Goal: Find specific page/section: Find specific page/section

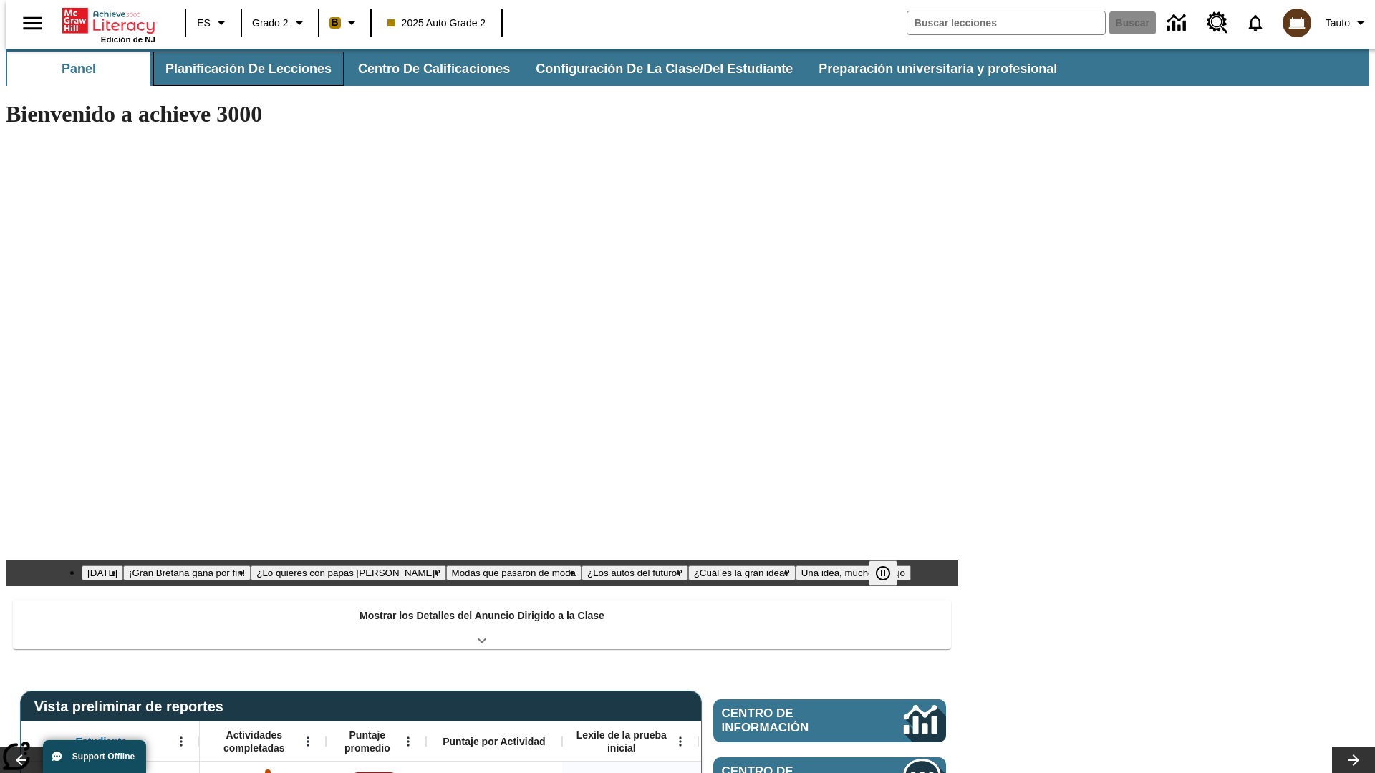
click at [240, 69] on button "Planificación de lecciones" at bounding box center [248, 69] width 191 height 34
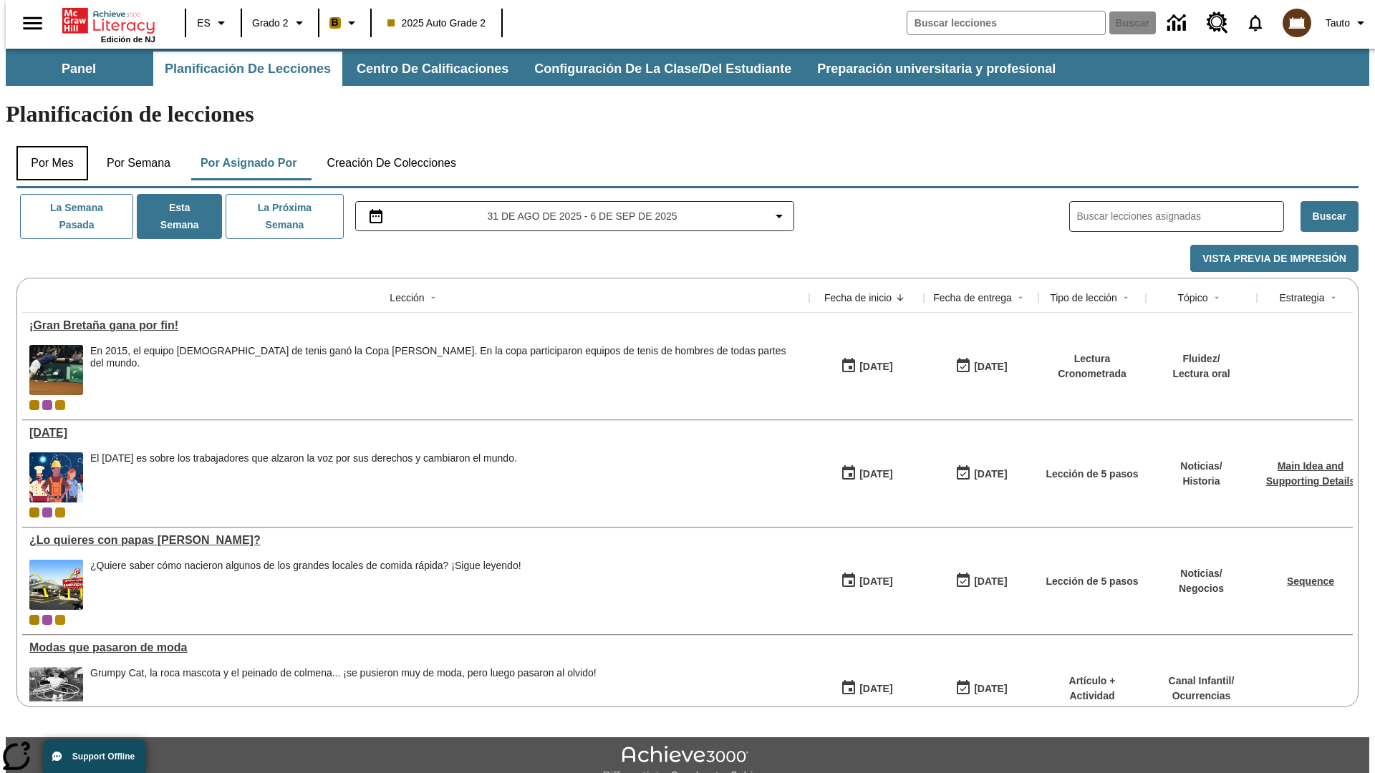
click at [47, 146] on button "Por mes" at bounding box center [52, 163] width 72 height 34
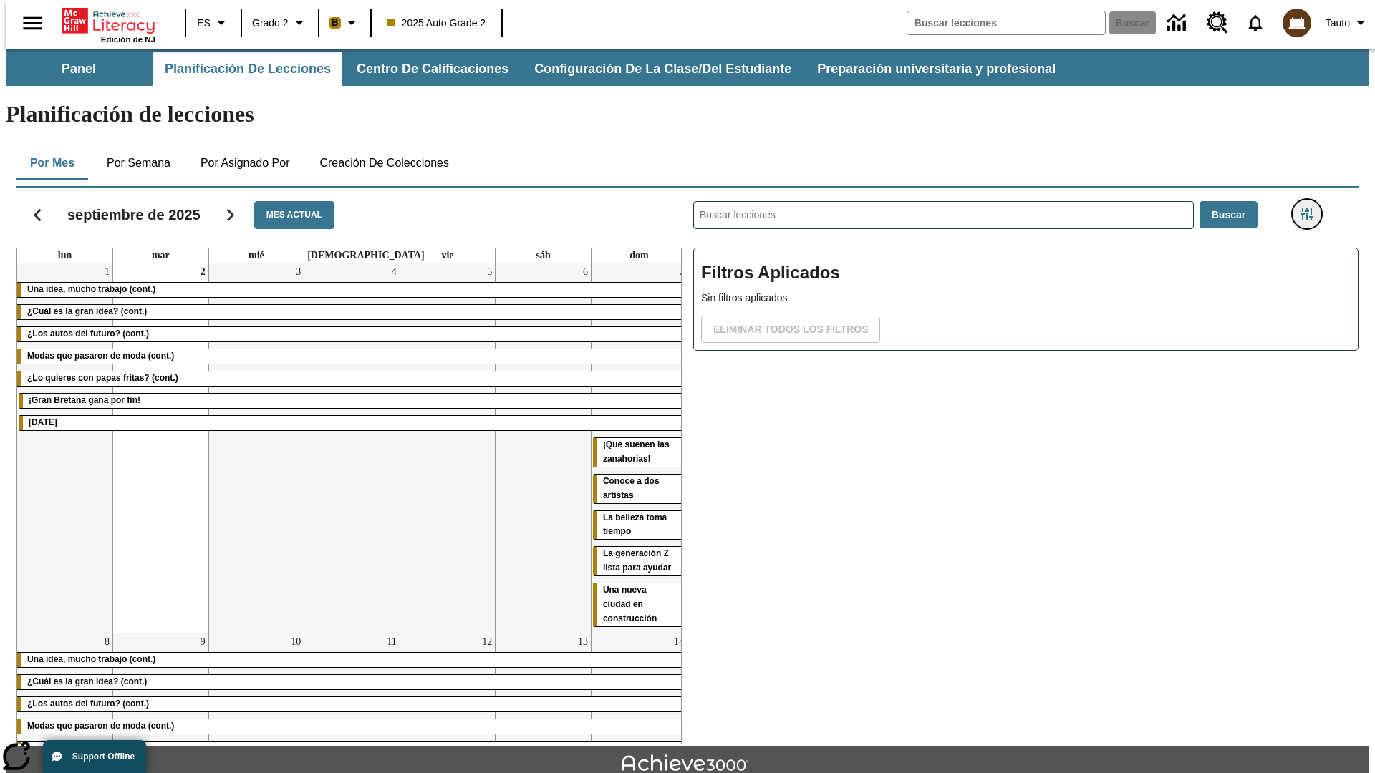
click at [1311, 208] on icon "Menú lateral de filtros" at bounding box center [1307, 214] width 13 height 13
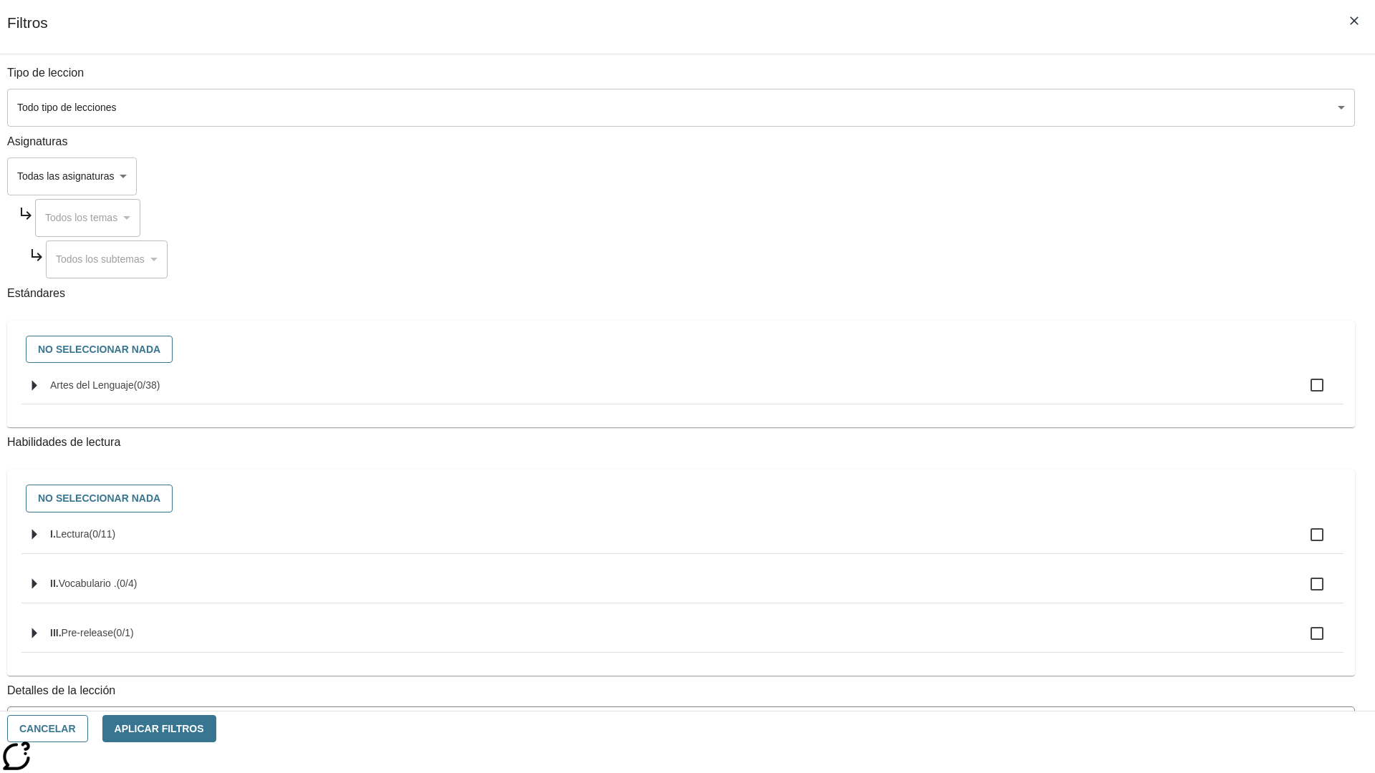
click at [1031, 107] on body "[MEDICAL_DATA] al contenido principal Edición de NJ ES Grado 2 B 2025 Auto Grad…" at bounding box center [688, 444] width 1364 height 790
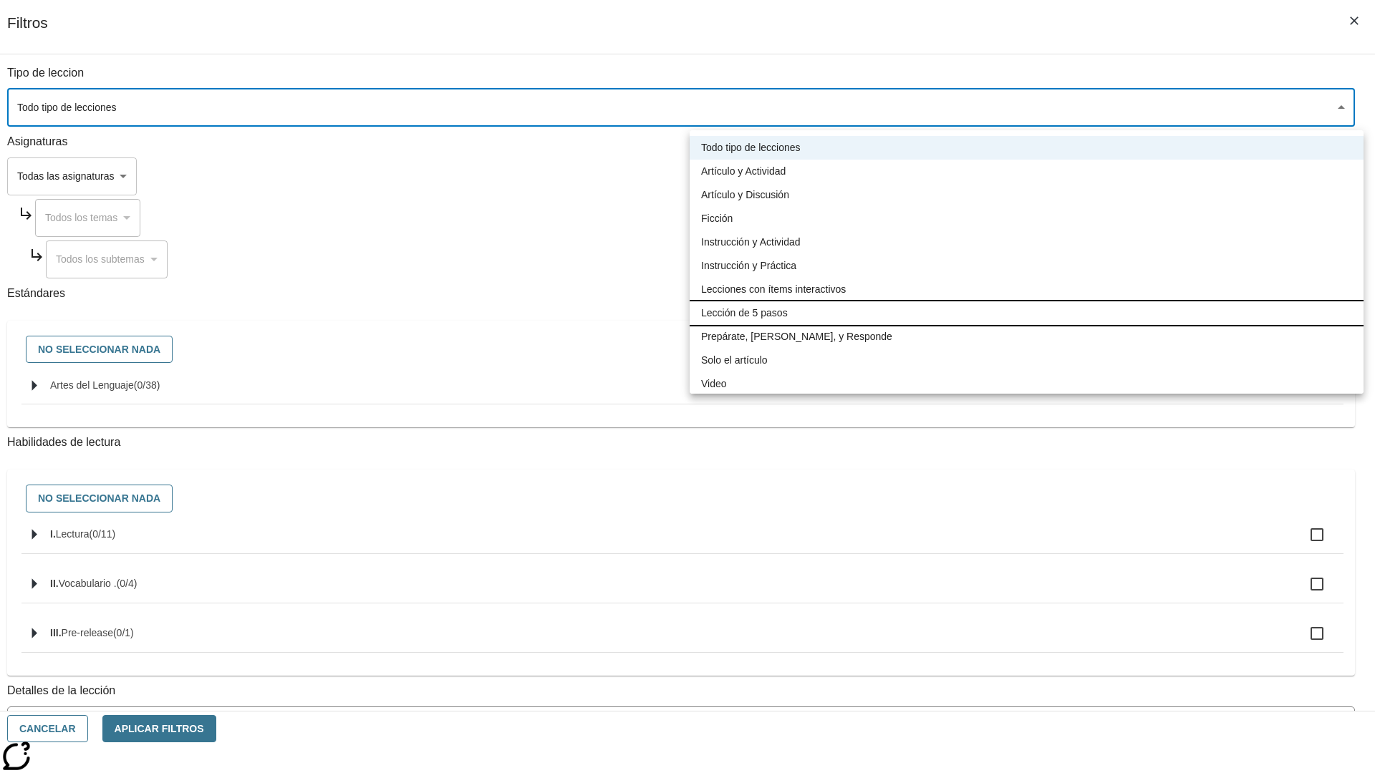
click at [1026, 313] on li "Lección de 5 pasos" at bounding box center [1027, 314] width 674 height 24
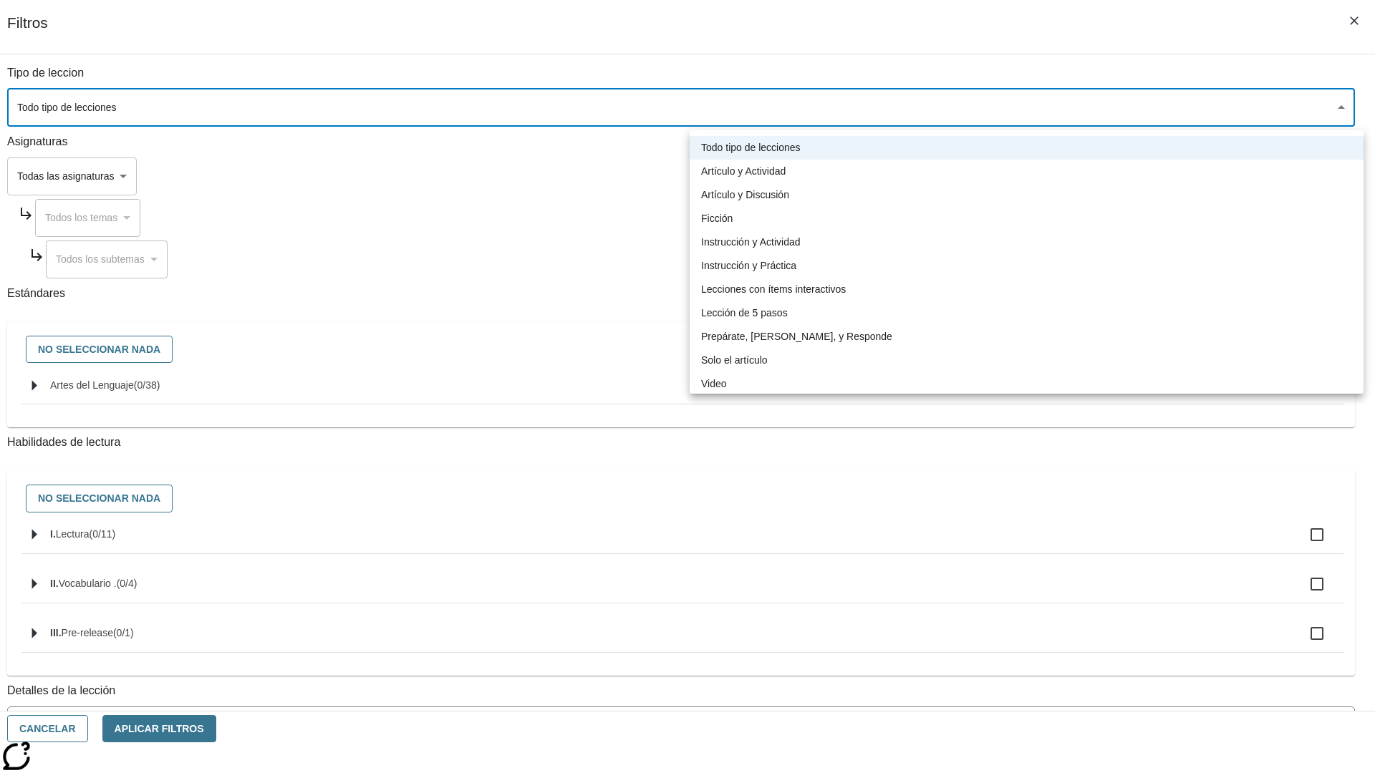
type input "1"
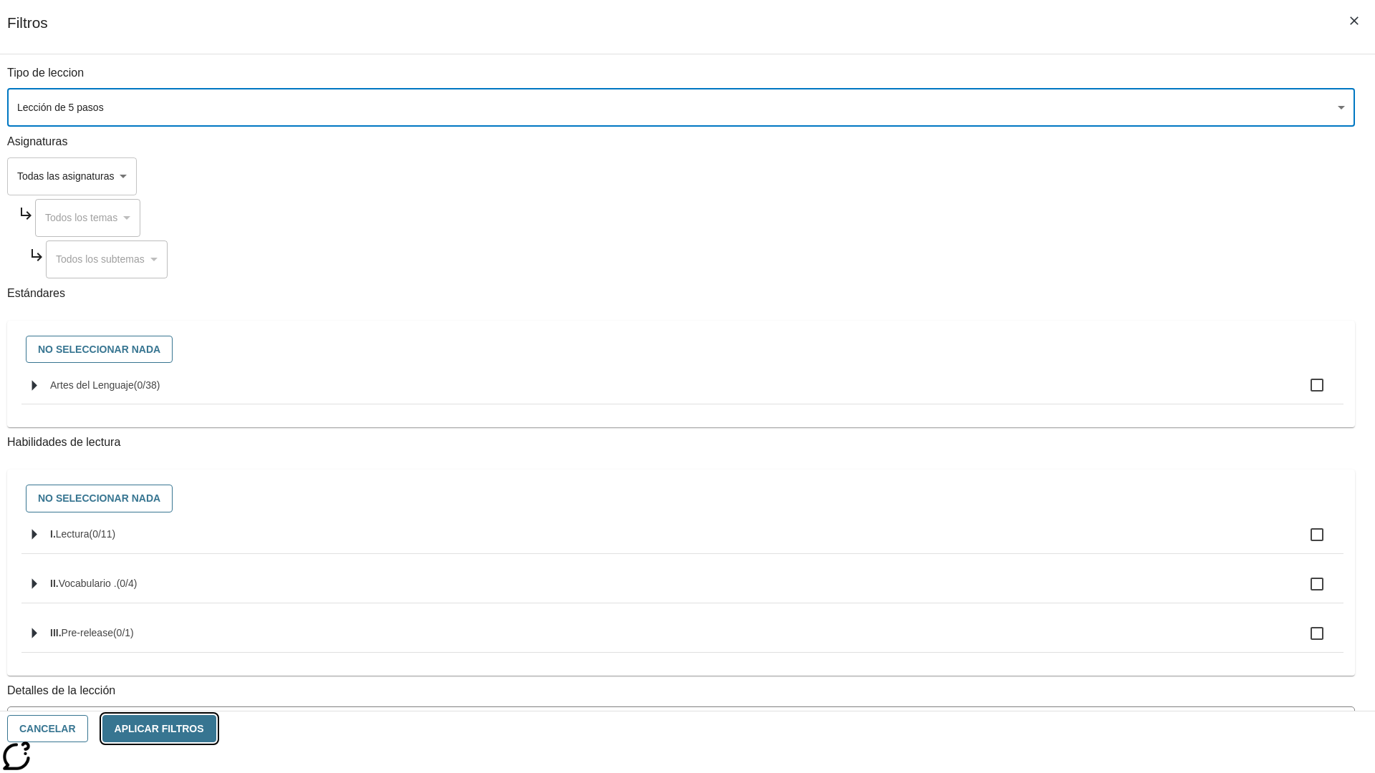
click at [216, 729] on button "Aplicar Filtros" at bounding box center [159, 729] width 114 height 28
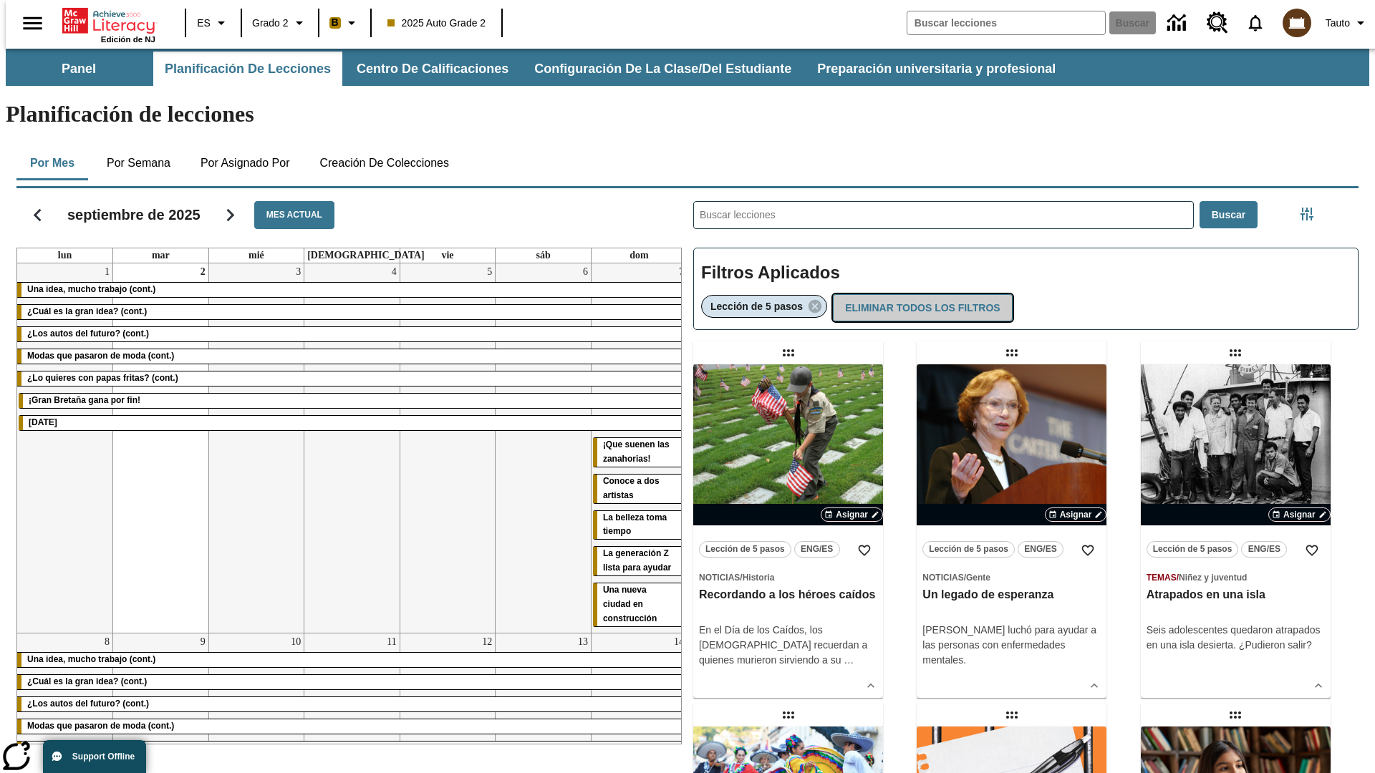
click at [920, 294] on button "Eliminar todos los filtros" at bounding box center [922, 308] width 179 height 28
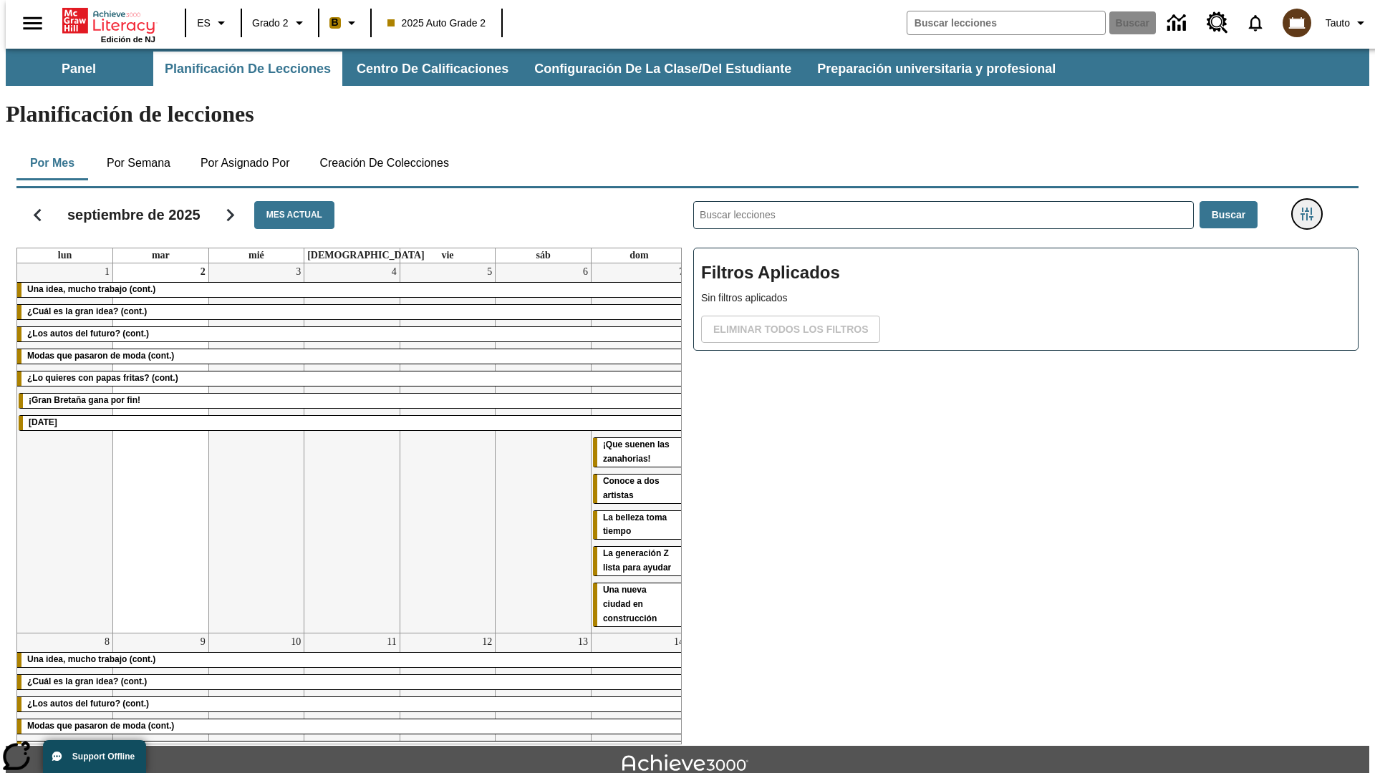
click at [1311, 208] on icon "Menú lateral de filtros" at bounding box center [1307, 214] width 13 height 13
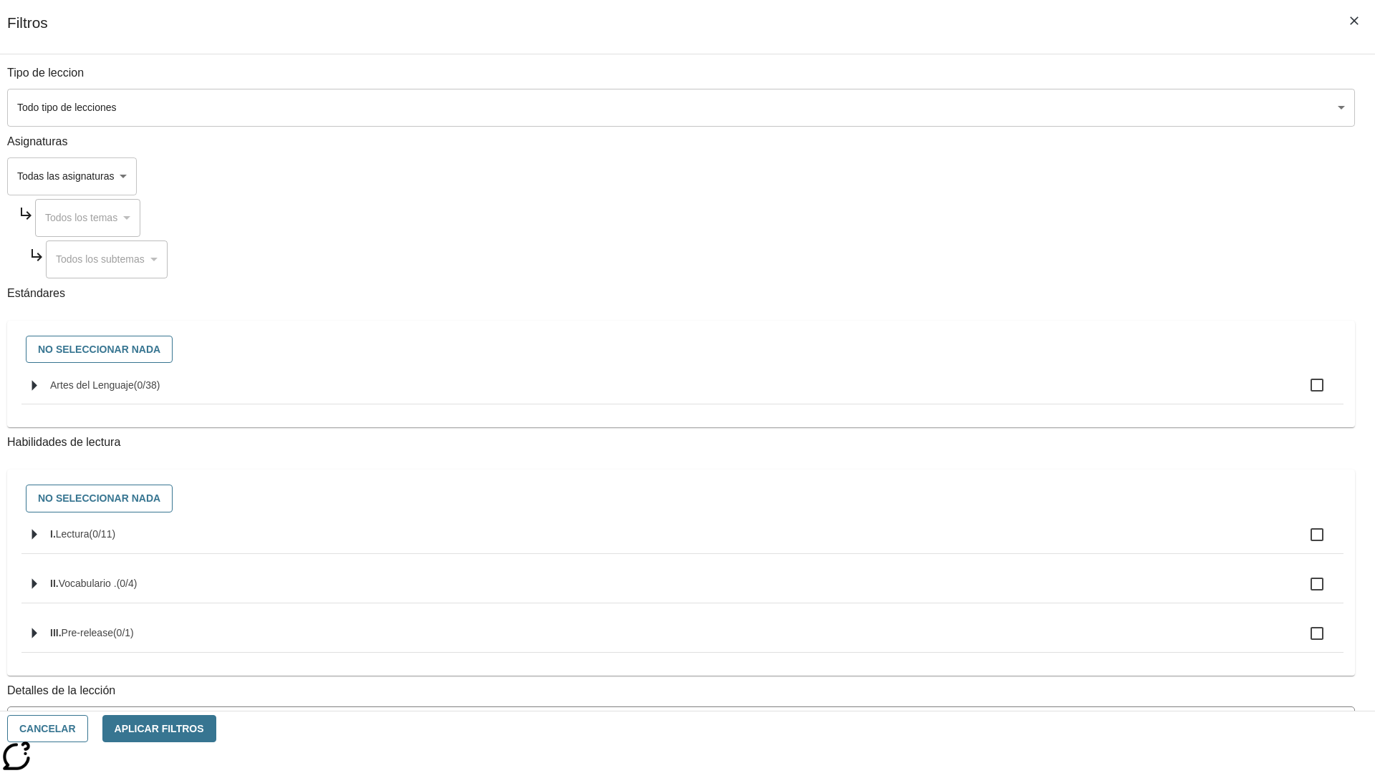
click at [1031, 176] on body "[MEDICAL_DATA] al contenido principal Edición de NJ ES Grado 2 B 2025 Auto Grad…" at bounding box center [688, 444] width 1364 height 790
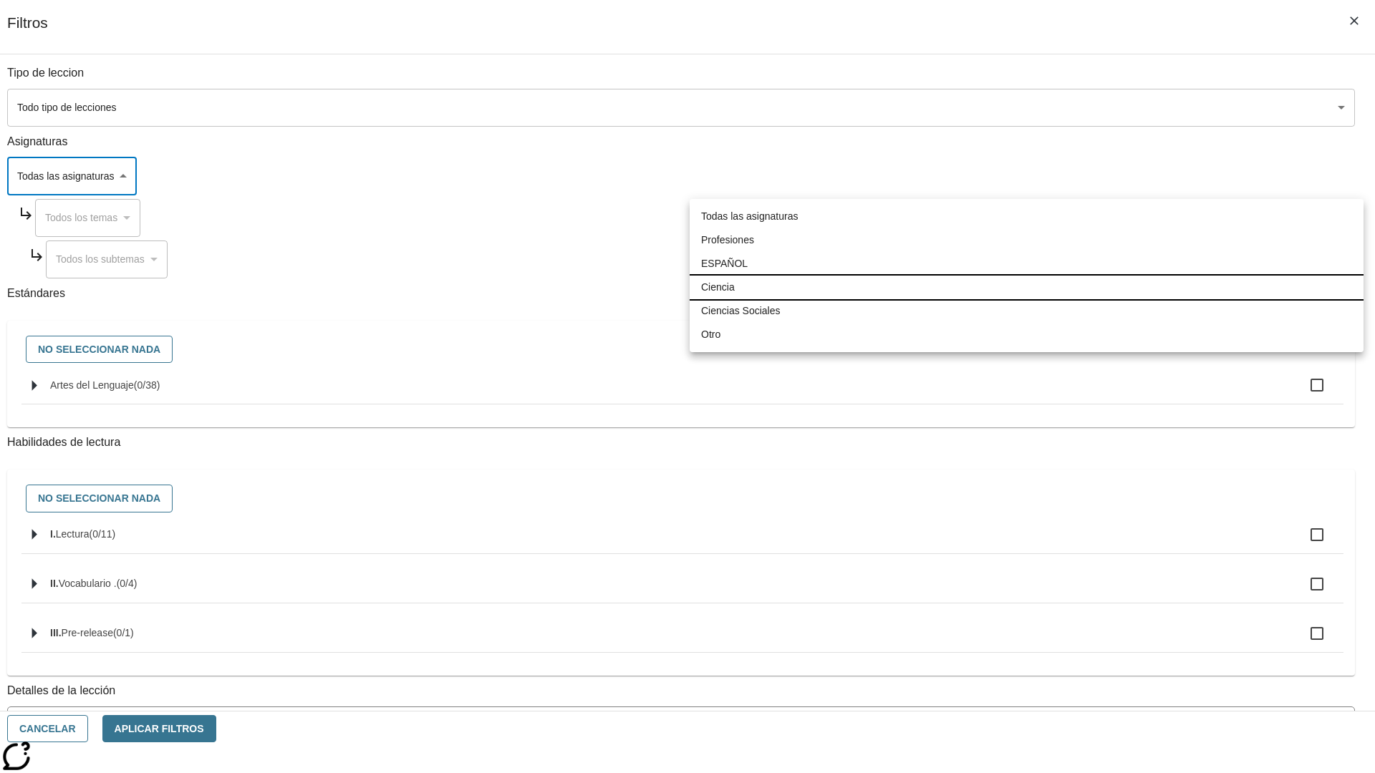
click at [1026, 287] on li "Ciencia" at bounding box center [1027, 288] width 674 height 24
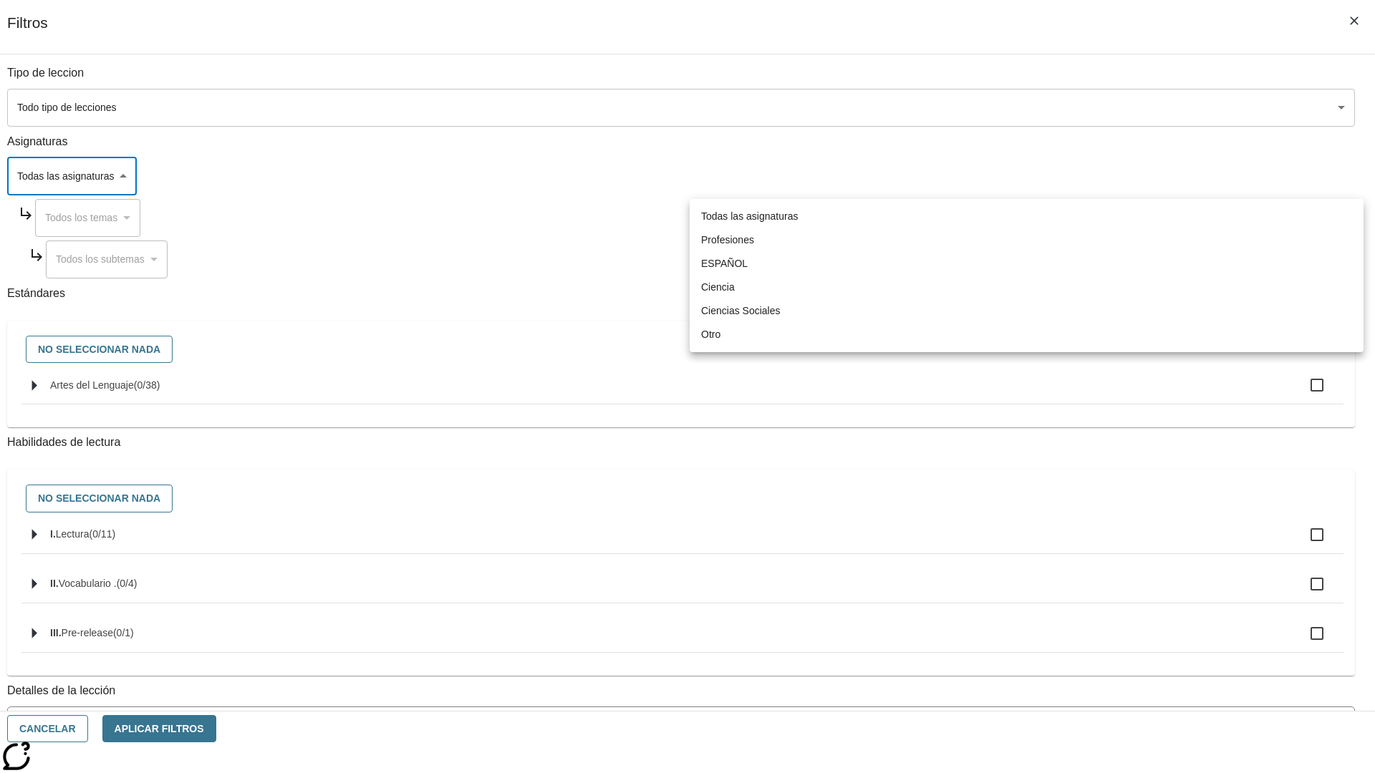
type input "2"
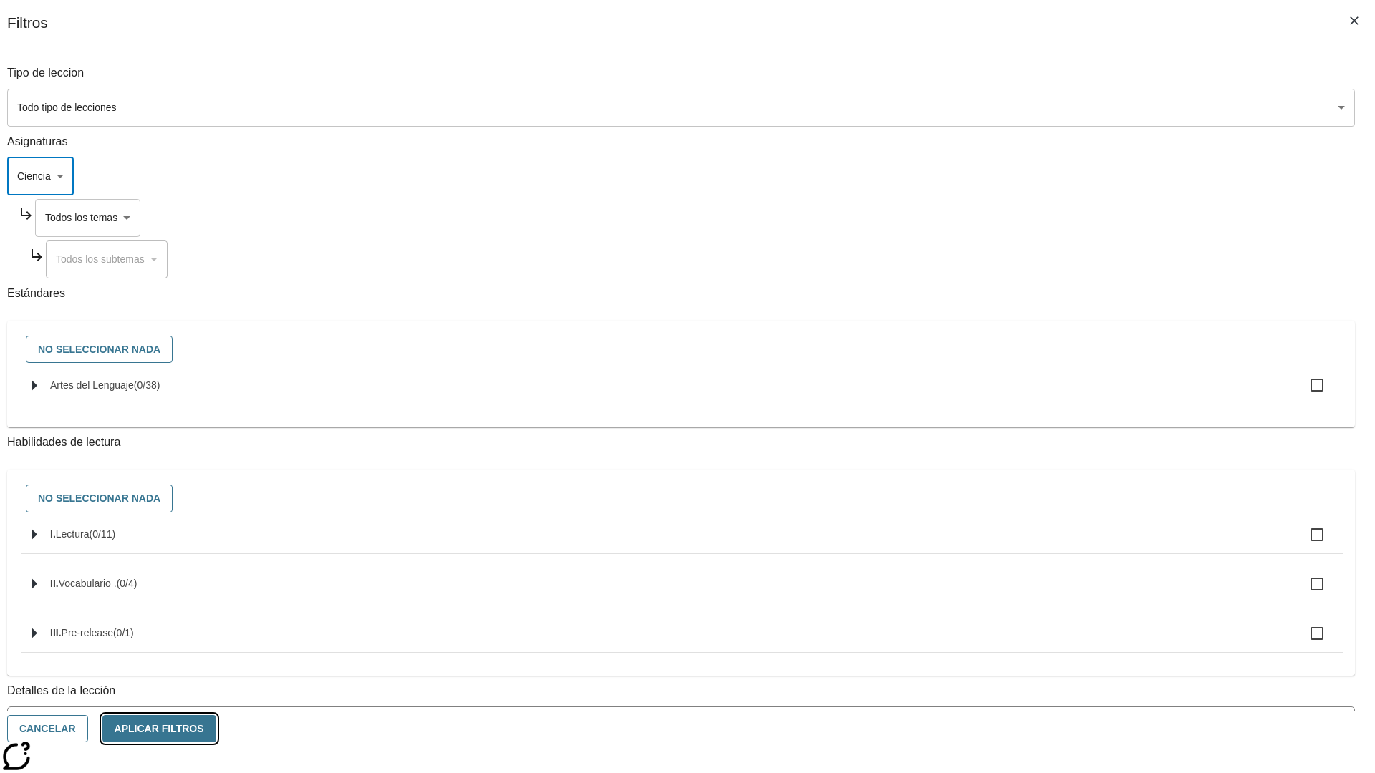
click at [216, 729] on button "Aplicar Filtros" at bounding box center [159, 729] width 114 height 28
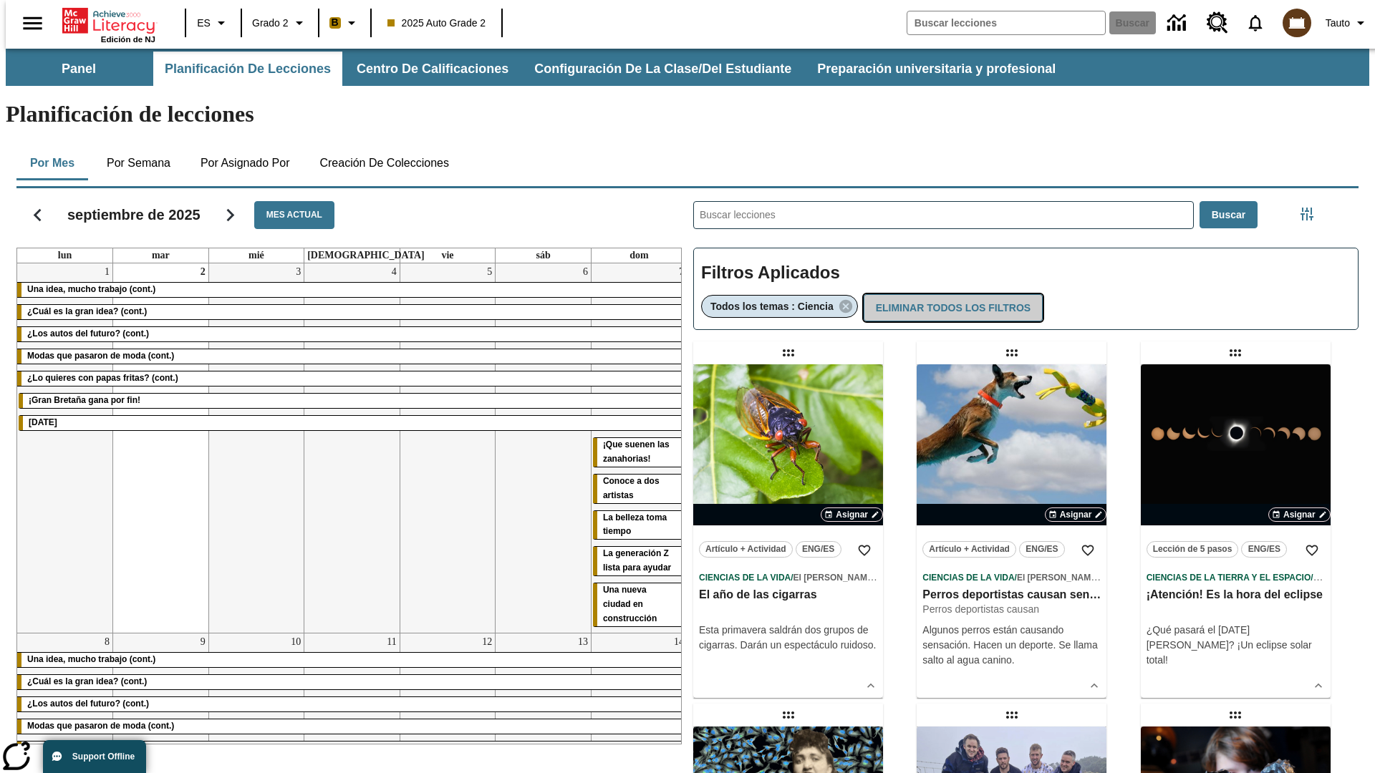
click at [951, 294] on button "Eliminar todos los filtros" at bounding box center [953, 308] width 179 height 28
click at [1311, 208] on icon "Menú lateral de filtros" at bounding box center [1307, 214] width 13 height 13
